Goal: Information Seeking & Learning: Learn about a topic

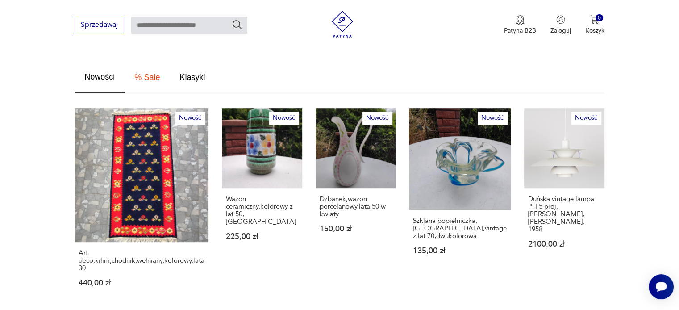
scroll to position [536, 0]
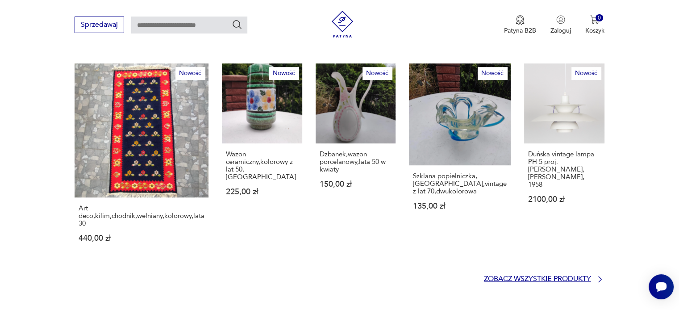
click at [540, 276] on p "Zobacz wszystkie produkty" at bounding box center [537, 279] width 107 height 6
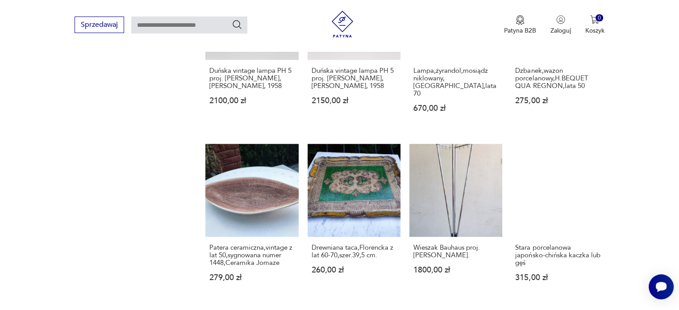
scroll to position [665, 0]
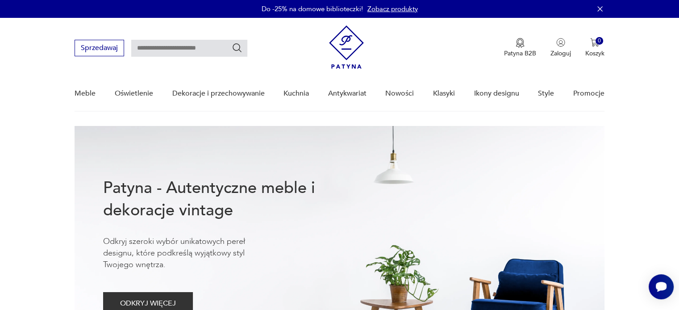
click at [145, 50] on input "text" at bounding box center [189, 48] width 116 height 17
type input "********"
click at [236, 49] on icon "Szukaj" at bounding box center [237, 47] width 11 height 11
type input "********"
click at [236, 49] on icon "Szukaj" at bounding box center [237, 47] width 11 height 11
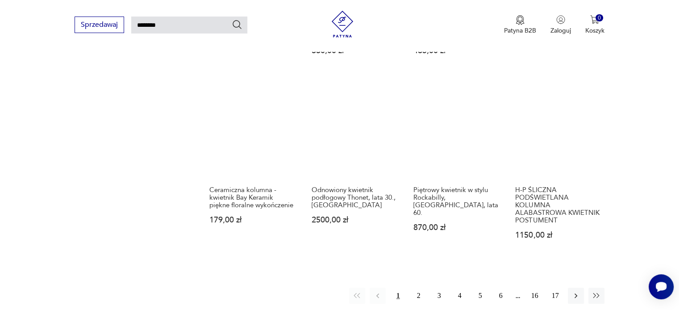
scroll to position [657, 0]
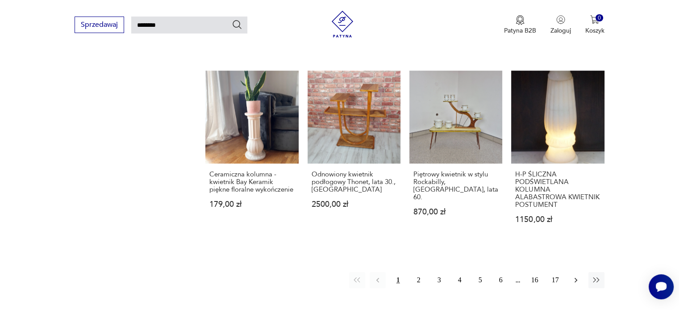
click at [574, 275] on icon "button" at bounding box center [575, 279] width 9 height 9
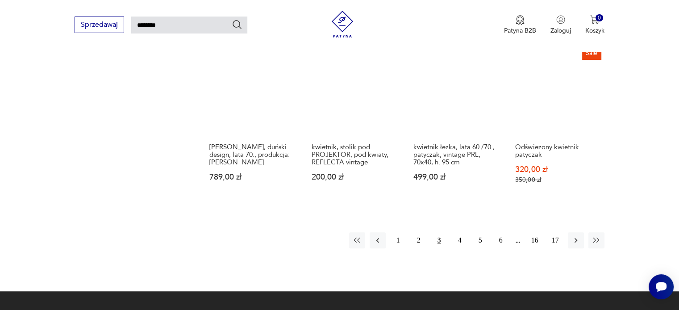
scroll to position [701, 0]
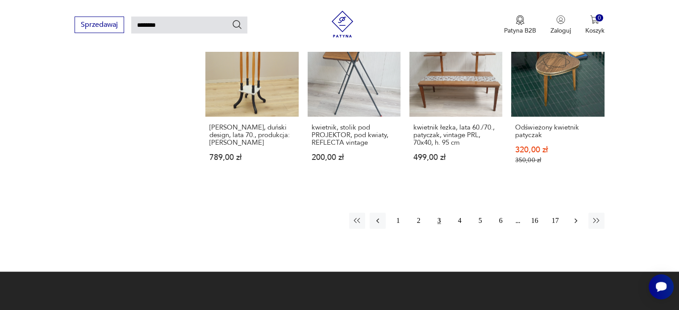
click at [575, 216] on icon "button" at bounding box center [575, 220] width 9 height 9
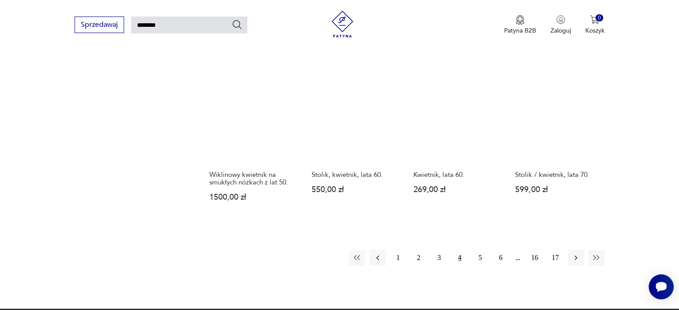
scroll to position [657, 0]
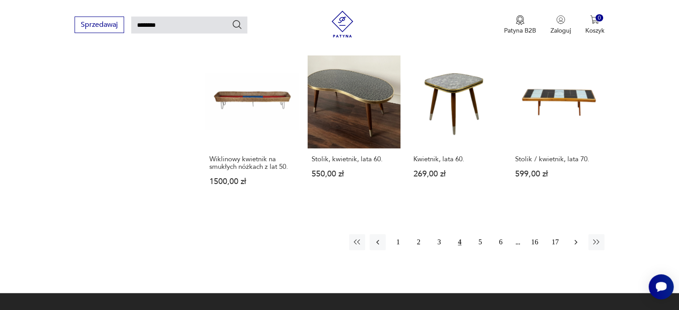
click at [575, 240] on icon "button" at bounding box center [576, 242] width 3 height 5
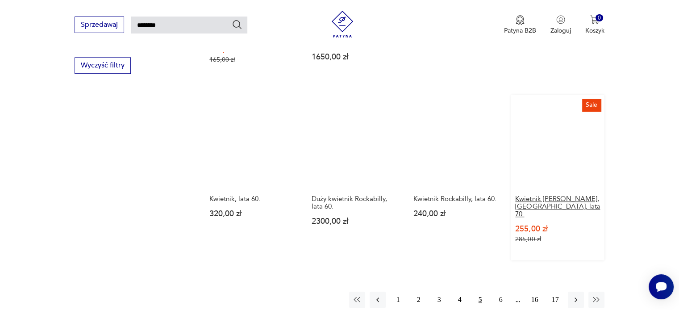
scroll to position [612, 0]
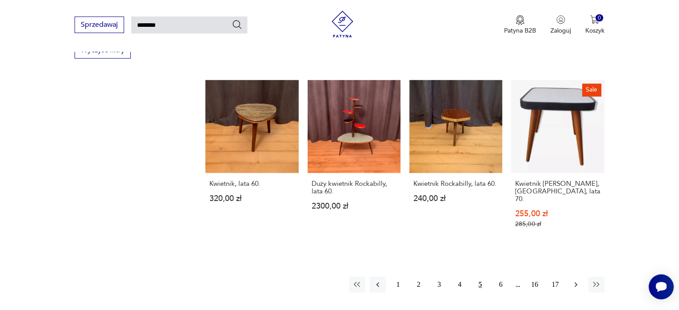
click at [575, 280] on icon "button" at bounding box center [575, 284] width 9 height 9
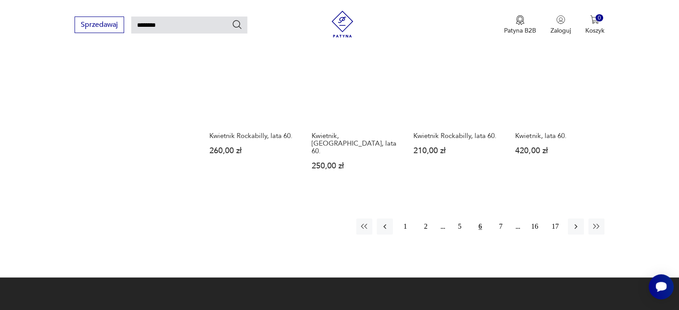
scroll to position [657, 0]
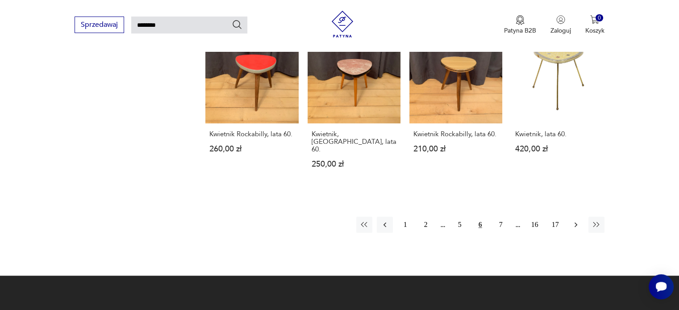
click at [577, 220] on icon "button" at bounding box center [575, 224] width 9 height 9
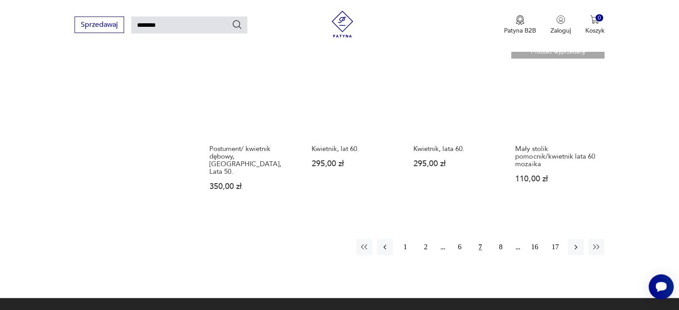
scroll to position [657, 0]
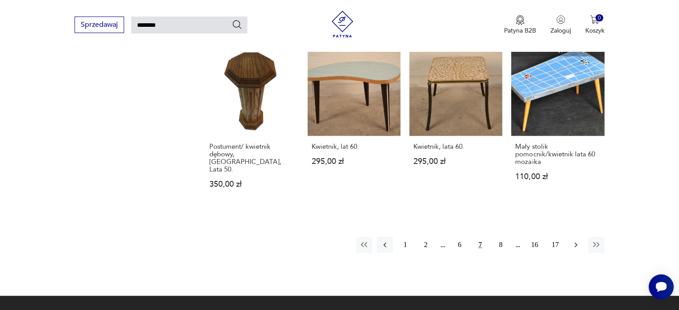
click at [577, 240] on icon "button" at bounding box center [575, 244] width 9 height 9
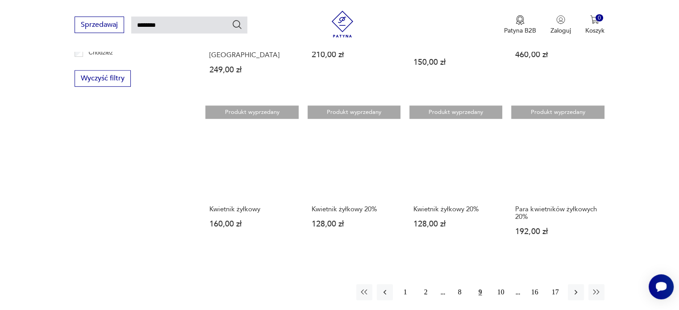
scroll to position [612, 0]
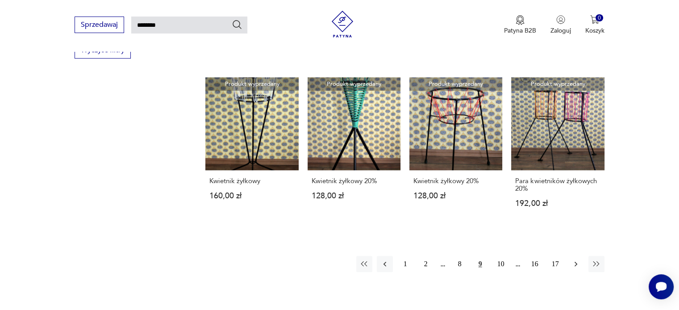
click at [574, 259] on icon "button" at bounding box center [575, 263] width 9 height 9
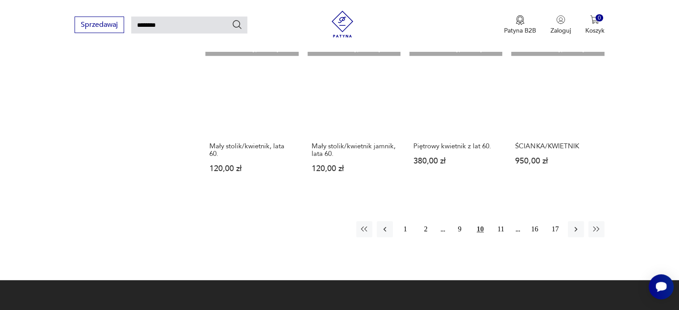
scroll to position [701, 0]
